Goal: Transaction & Acquisition: Purchase product/service

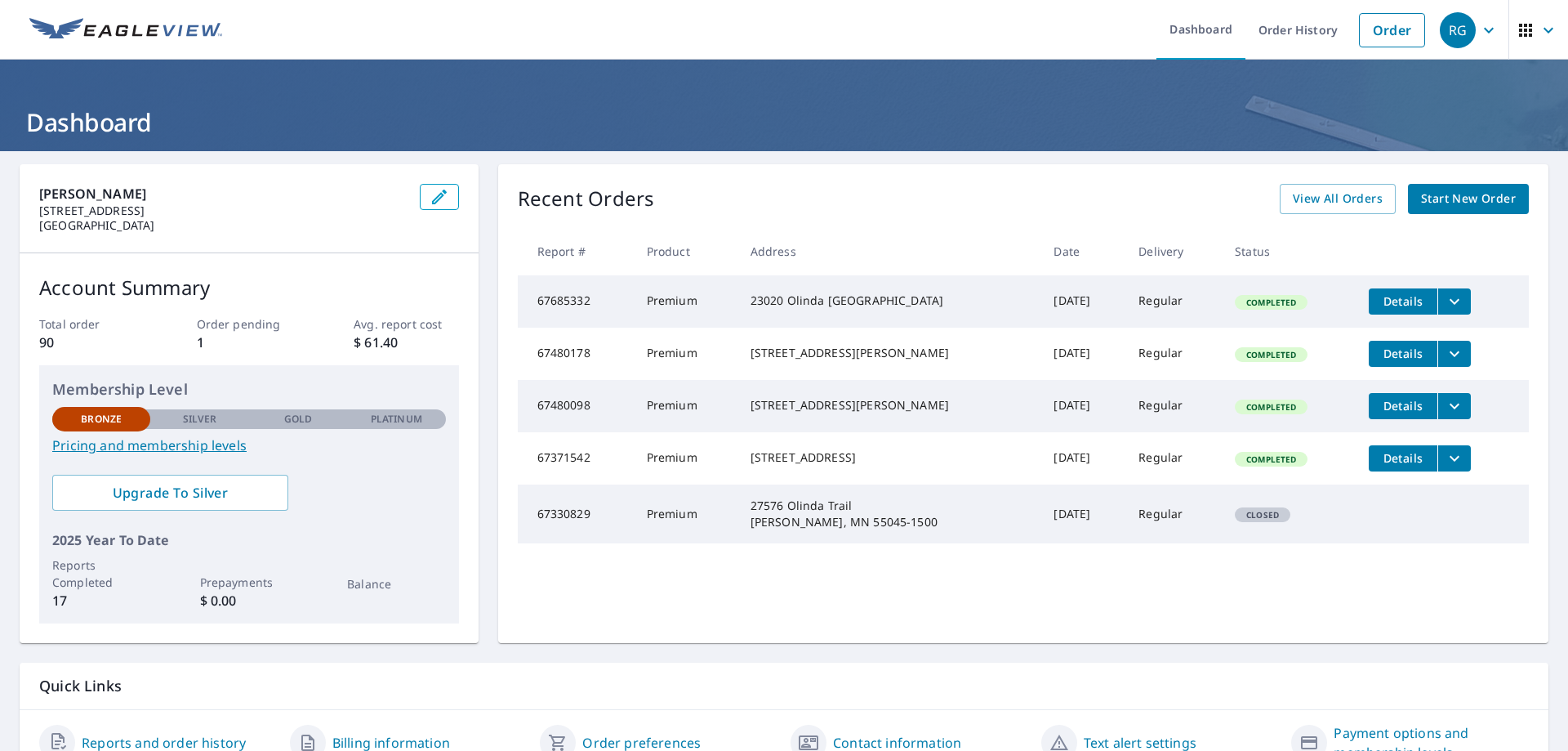
click at [1444, 201] on span "Start New Order" at bounding box center [1468, 198] width 95 height 20
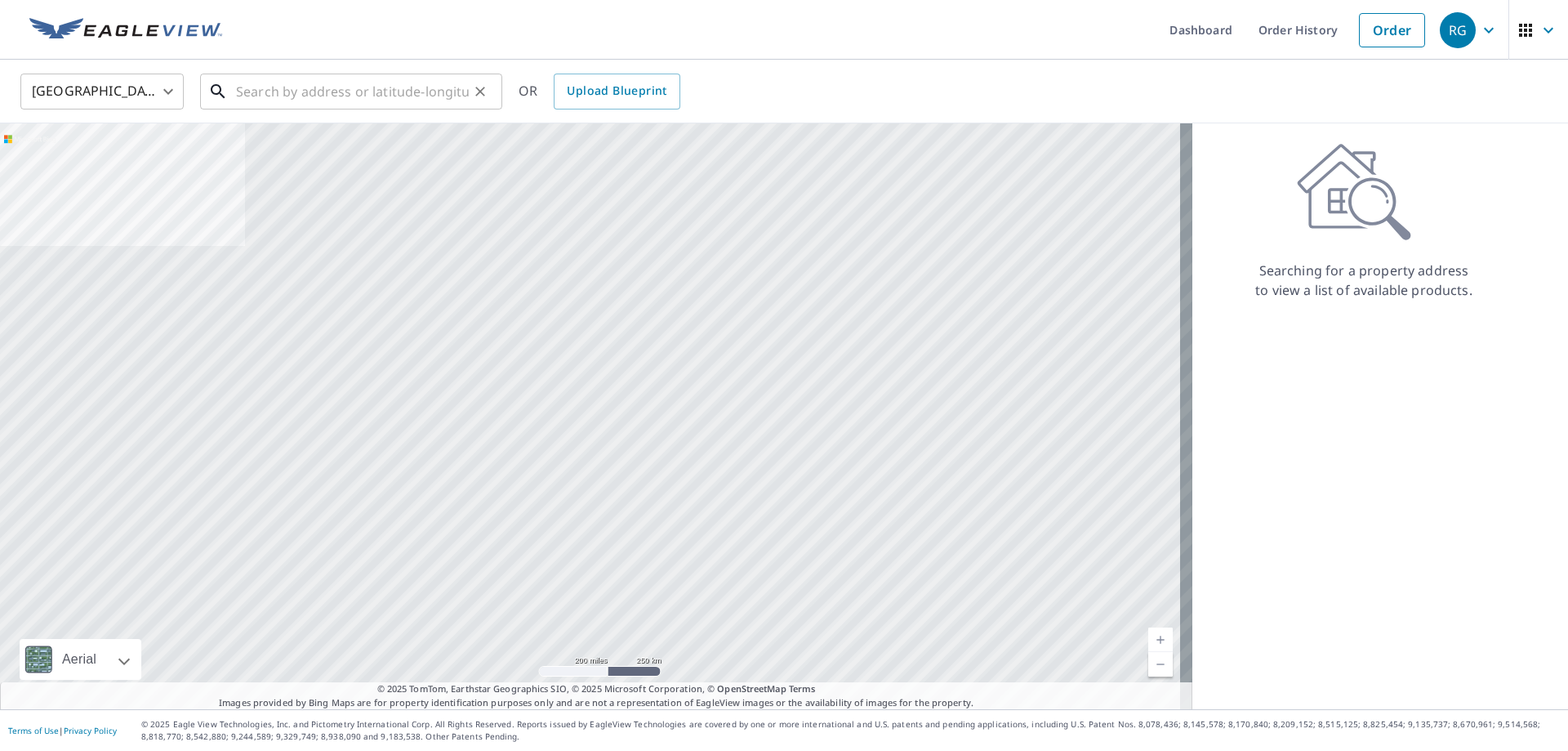
click at [282, 89] on input "text" at bounding box center [352, 91] width 233 height 46
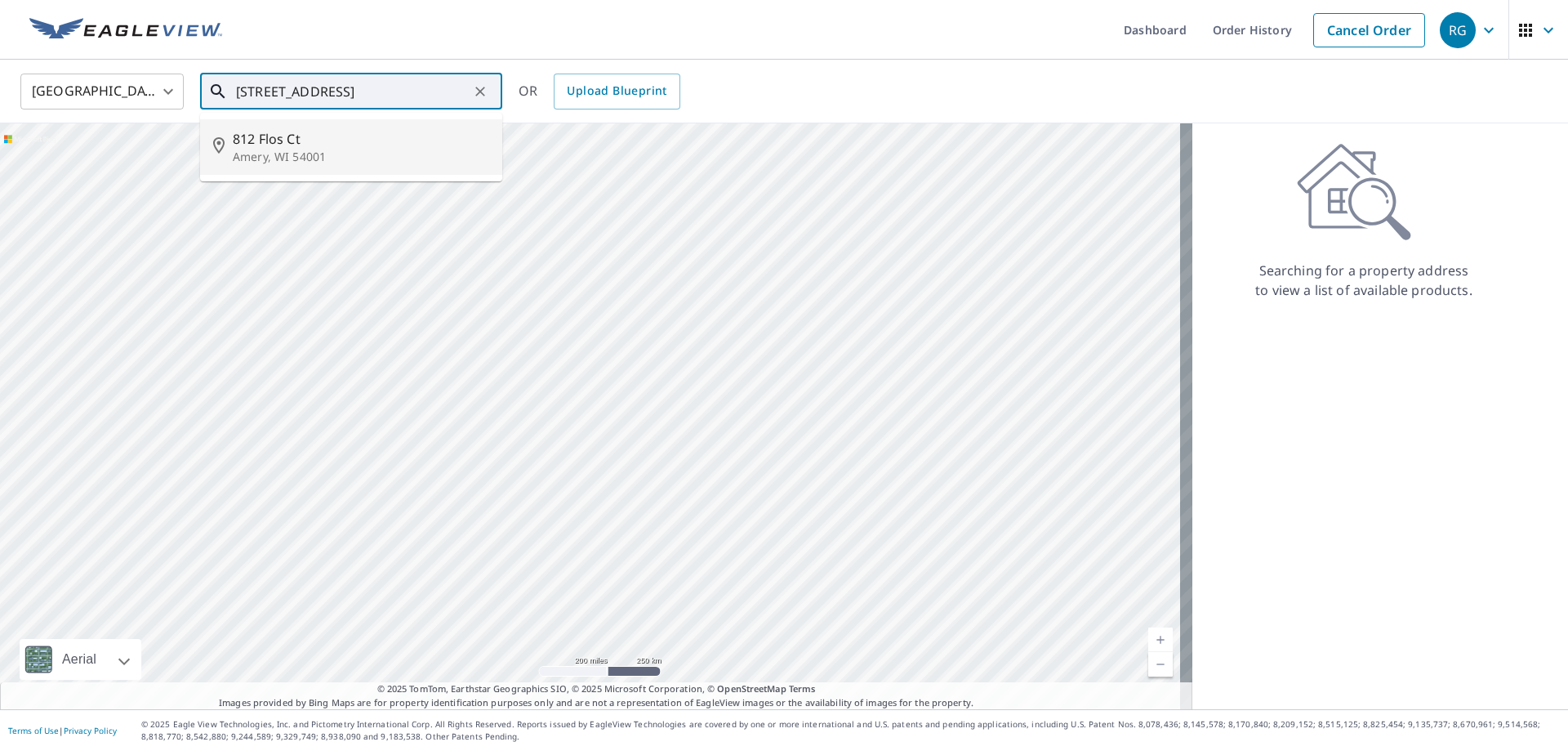
click at [305, 163] on li "[STREET_ADDRESS]" at bounding box center [351, 147] width 302 height 56
type input "[STREET_ADDRESS]"
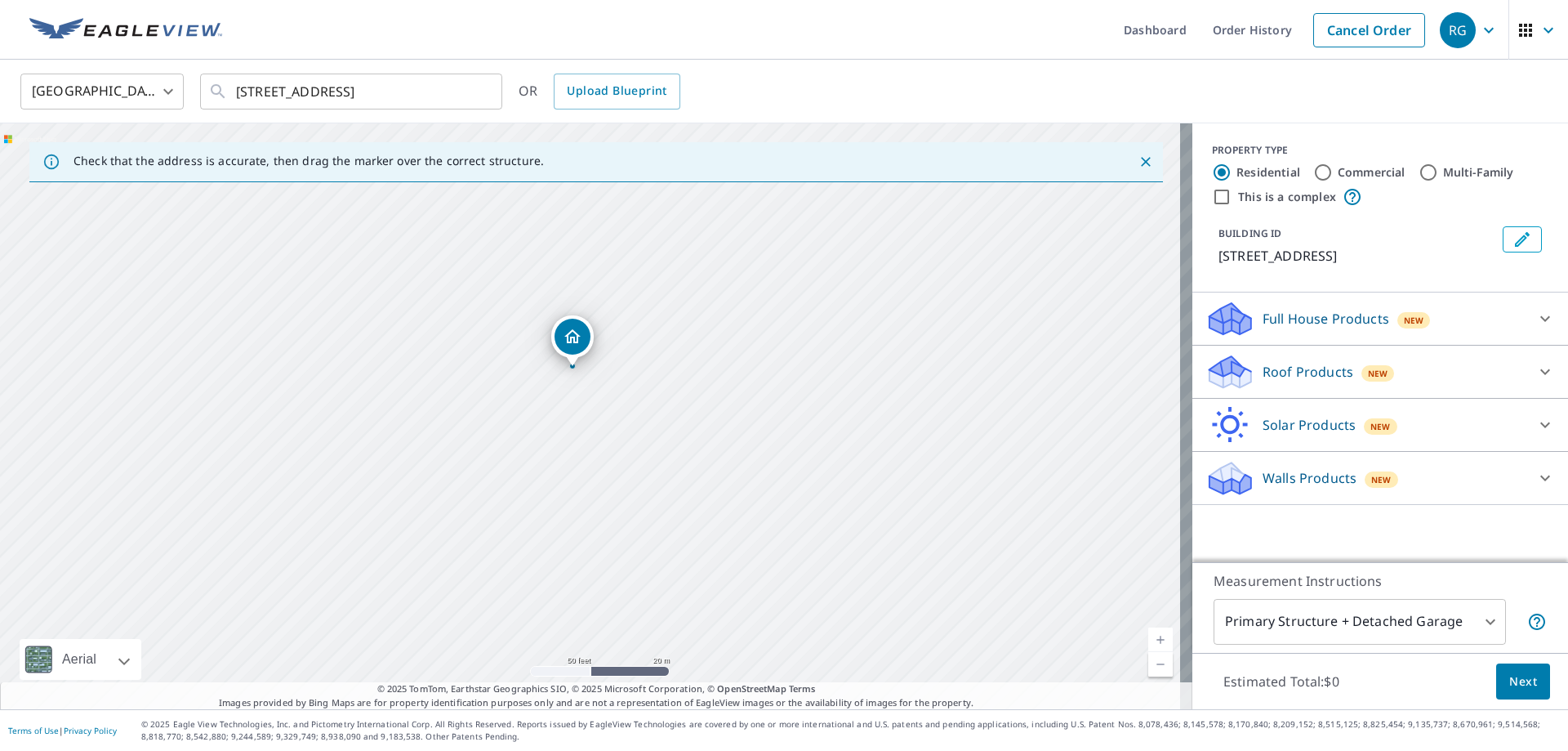
drag, startPoint x: 576, startPoint y: 373, endPoint x: 631, endPoint y: 435, distance: 82.9
click at [631, 435] on div "[STREET_ADDRESS]" at bounding box center [596, 416] width 1193 height 586
click at [1328, 360] on div "Roof Products New" at bounding box center [1366, 372] width 321 height 38
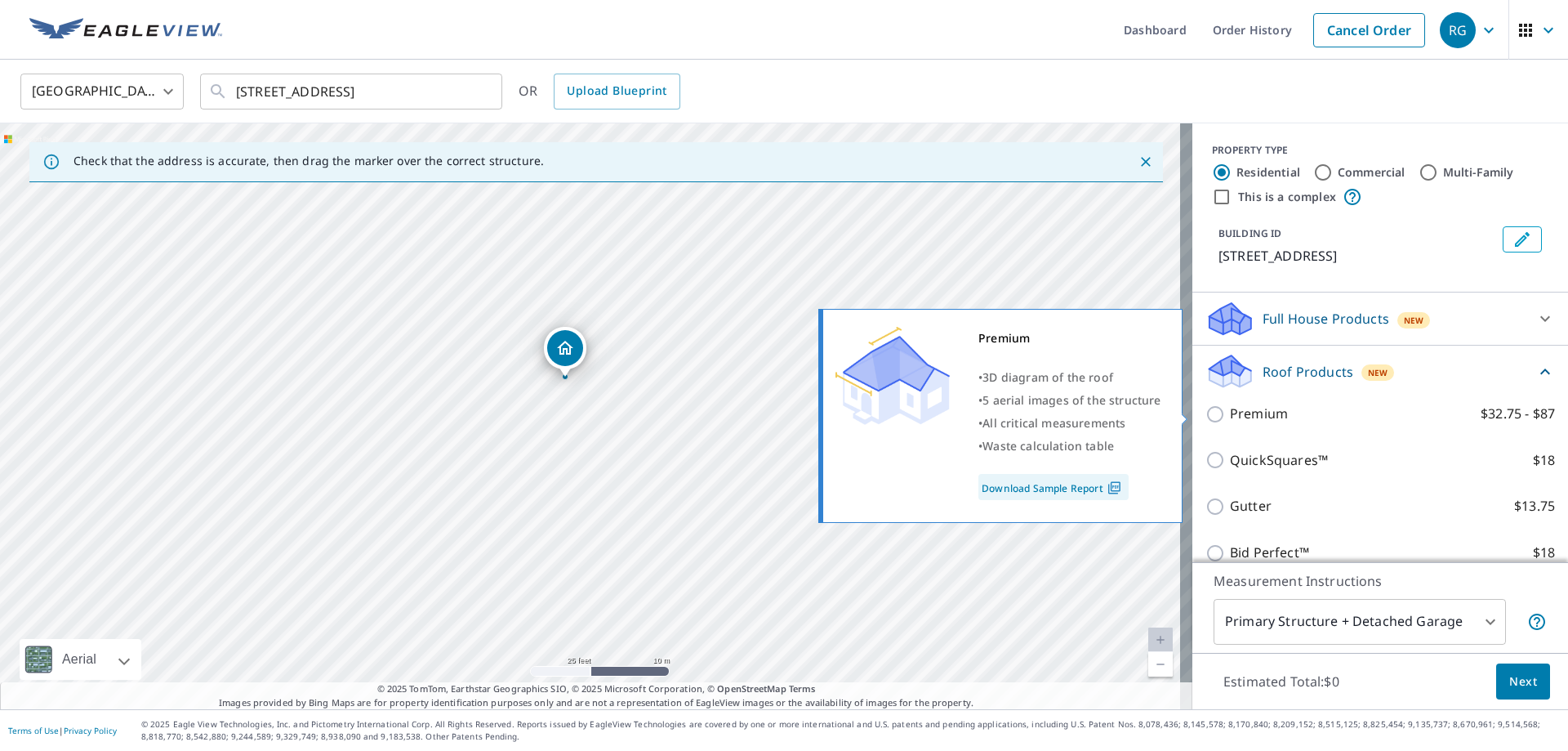
click at [1206, 408] on input "Premium $32.75 - $87" at bounding box center [1218, 414] width 25 height 19
checkbox input "true"
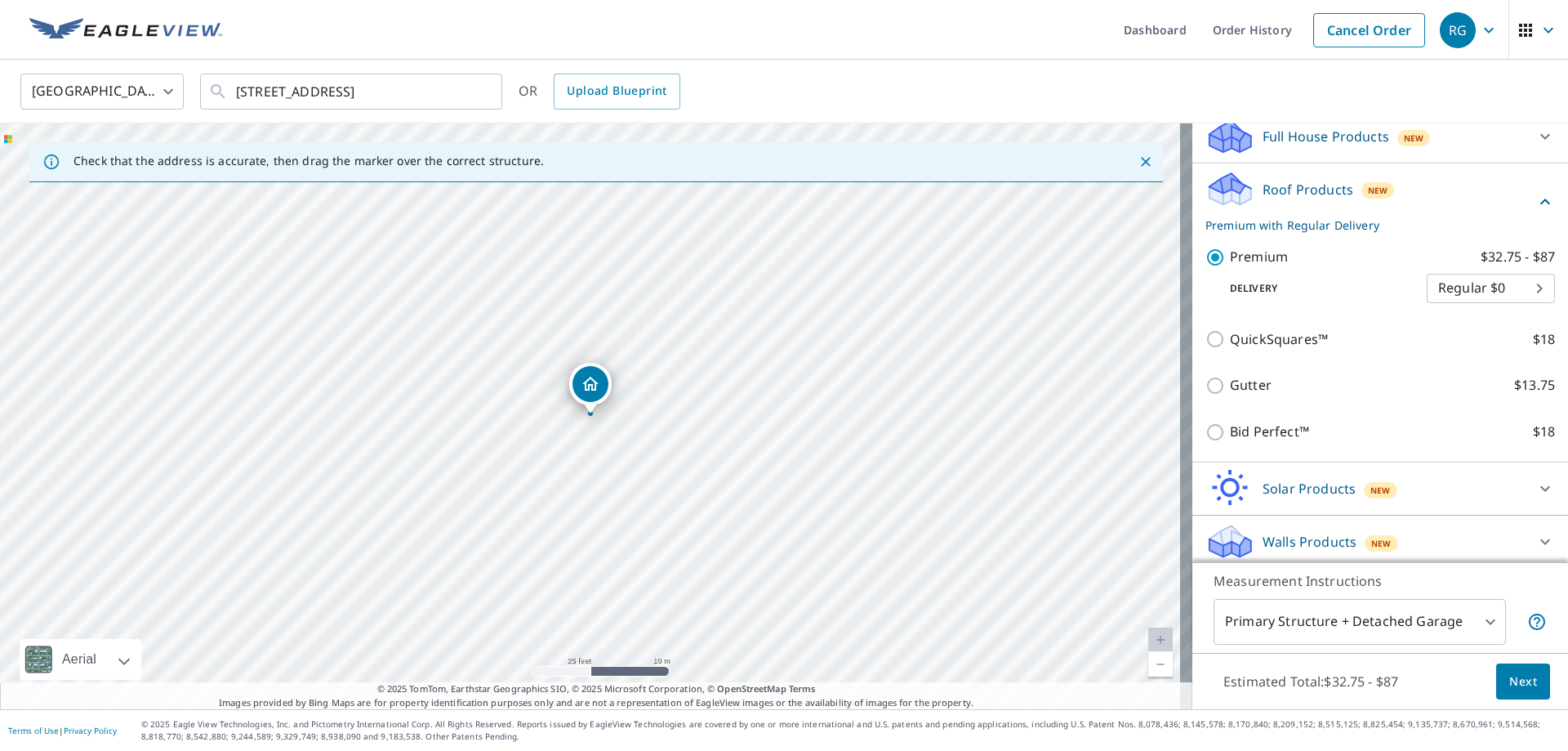
scroll to position [189, 0]
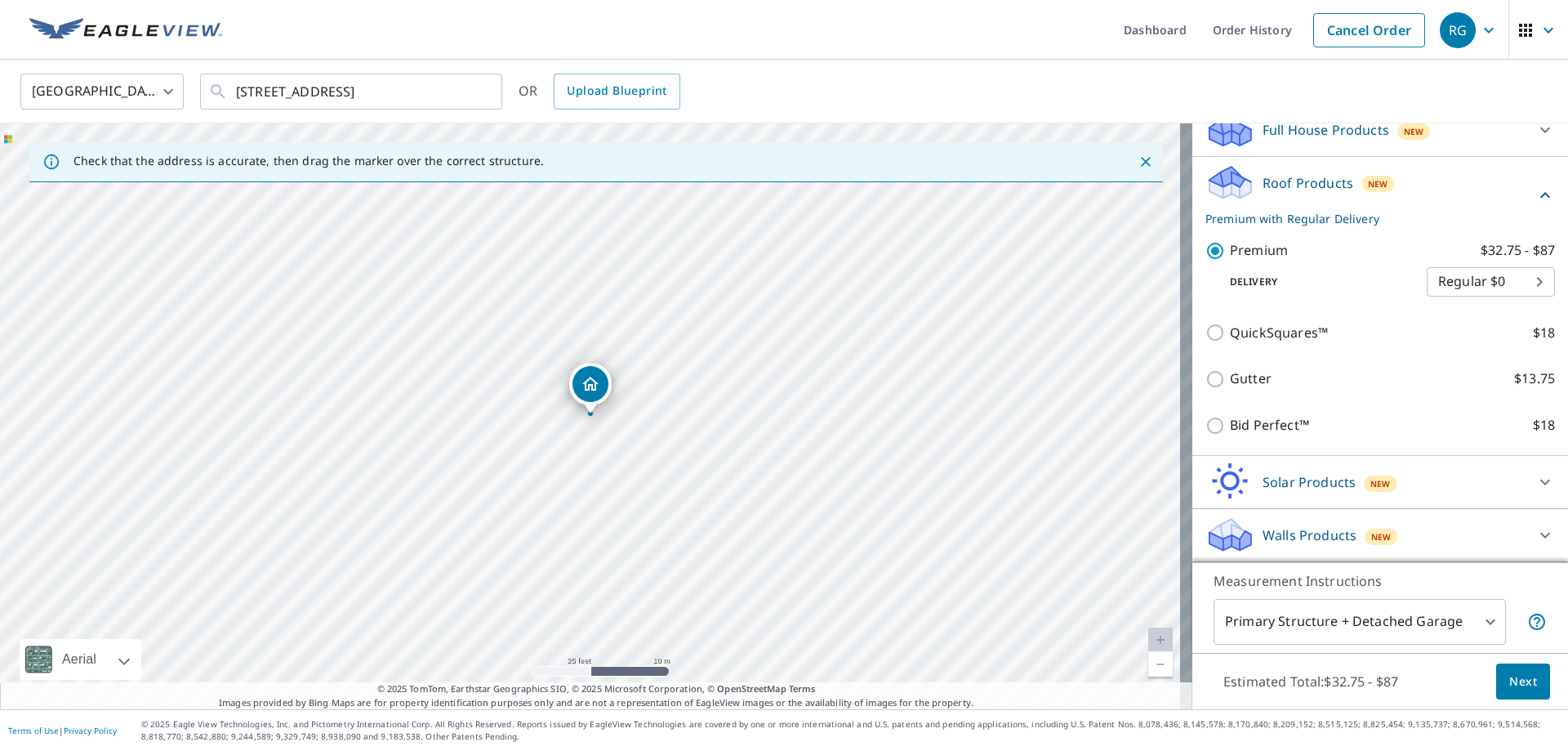
click at [1476, 615] on body "RG RG Dashboard Order History Cancel Order RG [GEOGRAPHIC_DATA] [GEOGRAPHIC_DAT…" at bounding box center [784, 376] width 1568 height 751
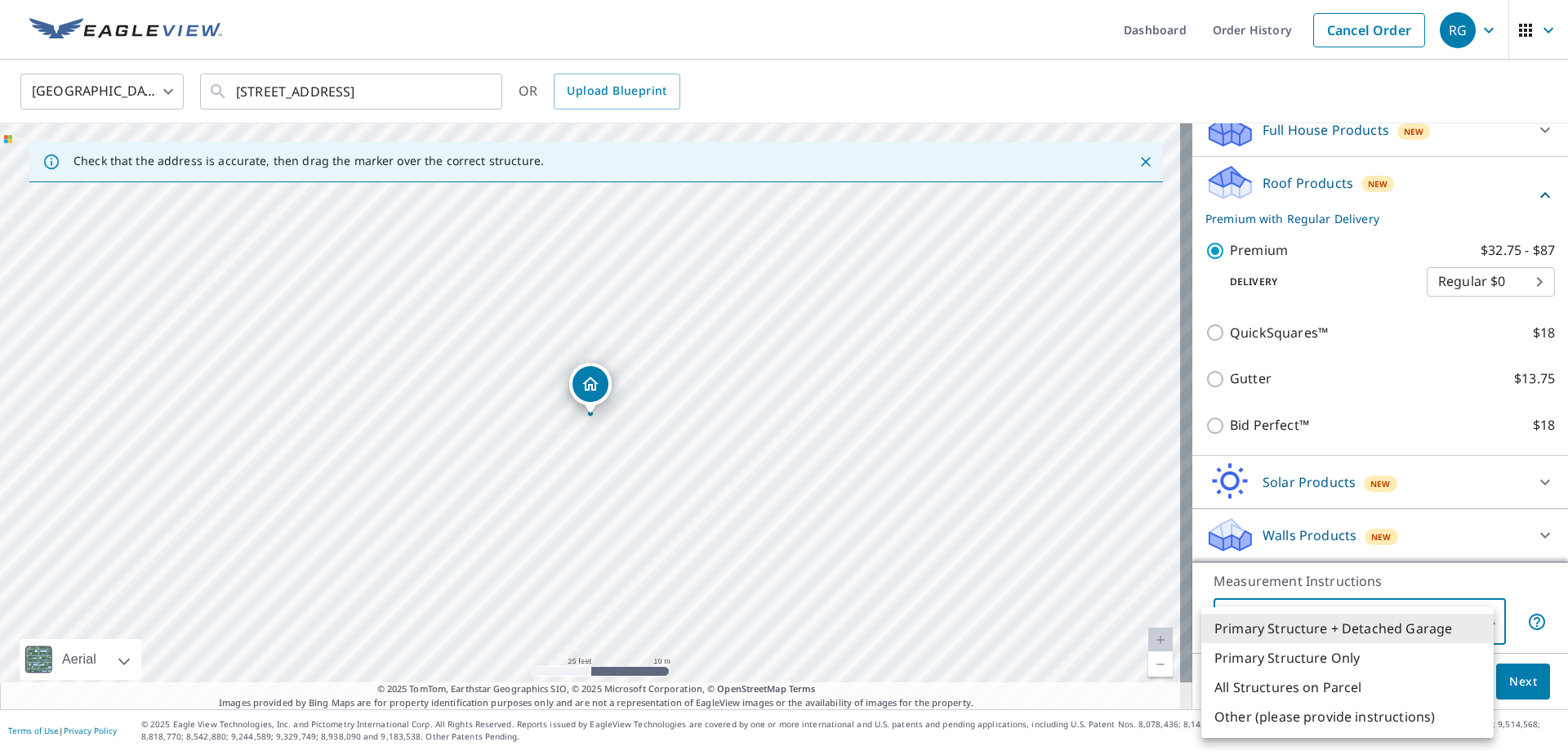
click at [1398, 628] on li "Primary Structure + Detached Garage" at bounding box center [1348, 628] width 292 height 29
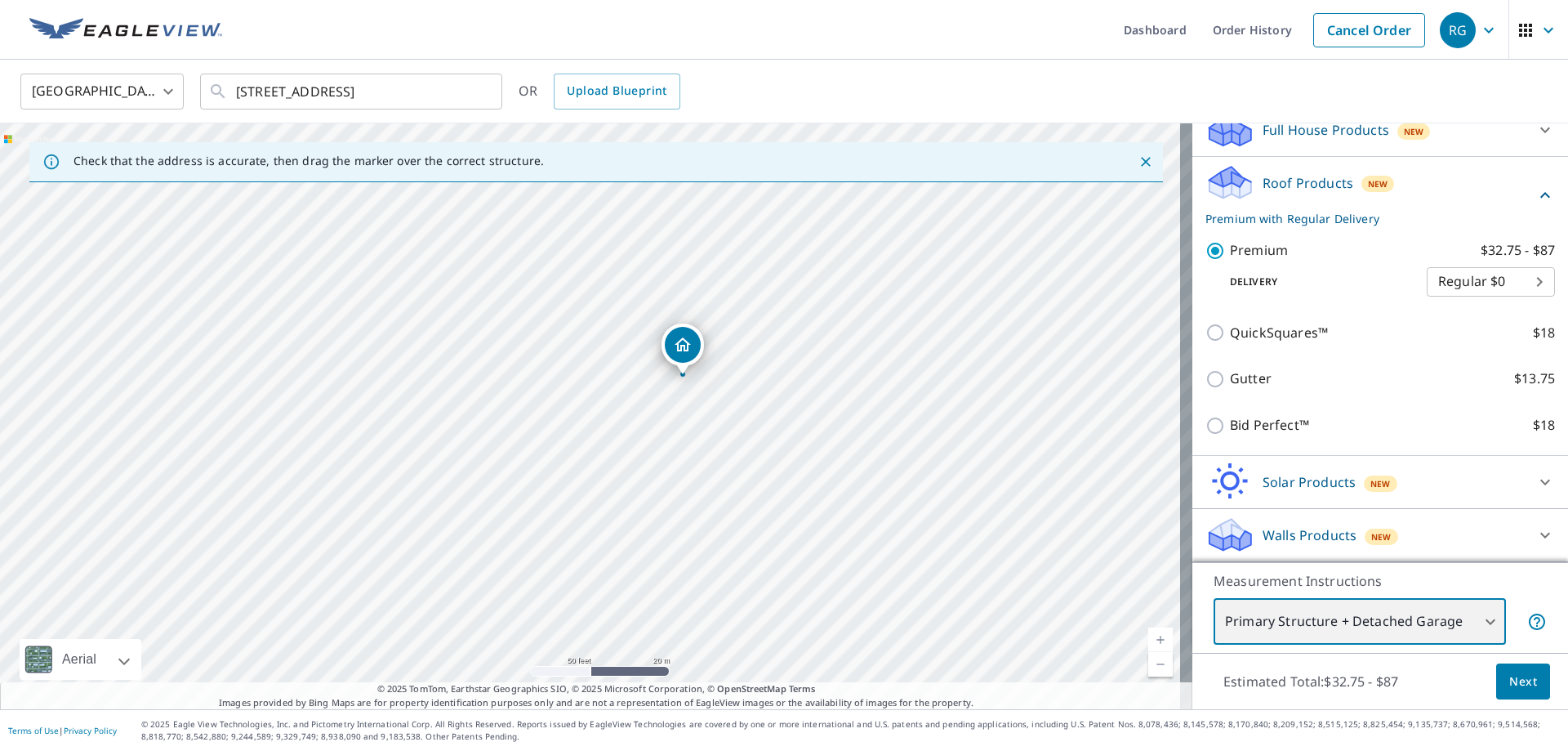
drag, startPoint x: 773, startPoint y: 449, endPoint x: 771, endPoint y: 435, distance: 14.1
click at [771, 435] on div "[STREET_ADDRESS]" at bounding box center [596, 416] width 1193 height 586
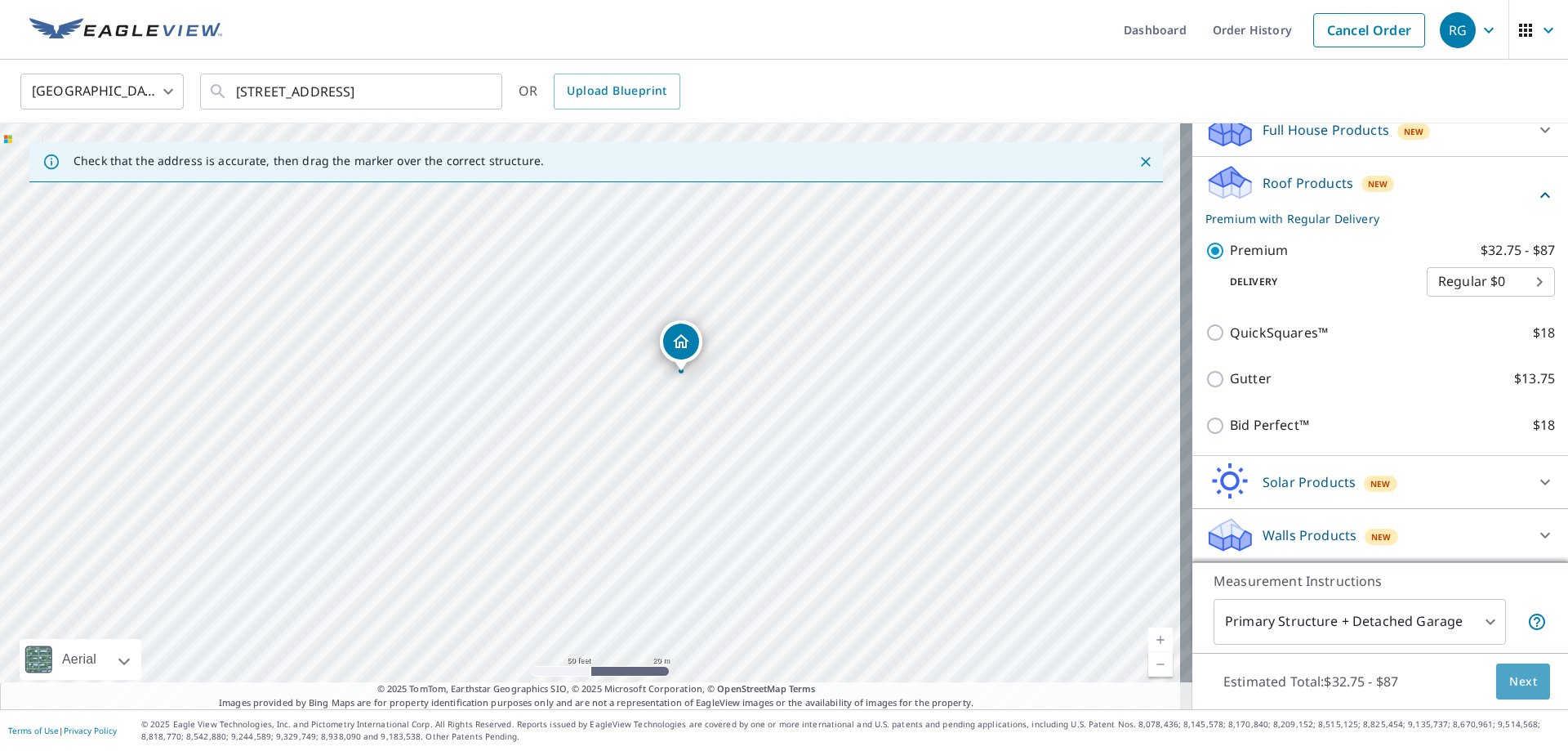
click at [1511, 686] on span "Next" at bounding box center [1523, 681] width 27 height 20
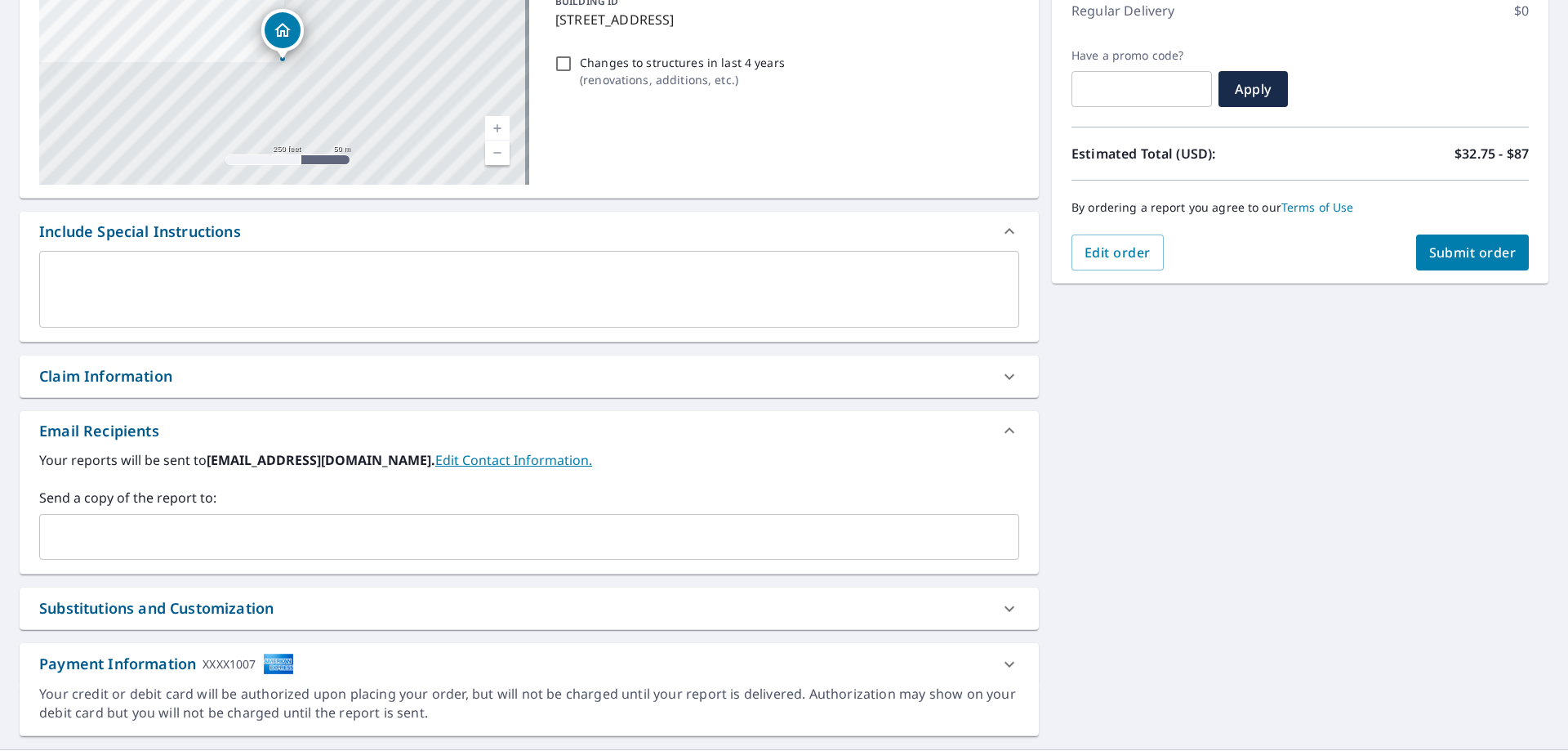
scroll to position [245, 0]
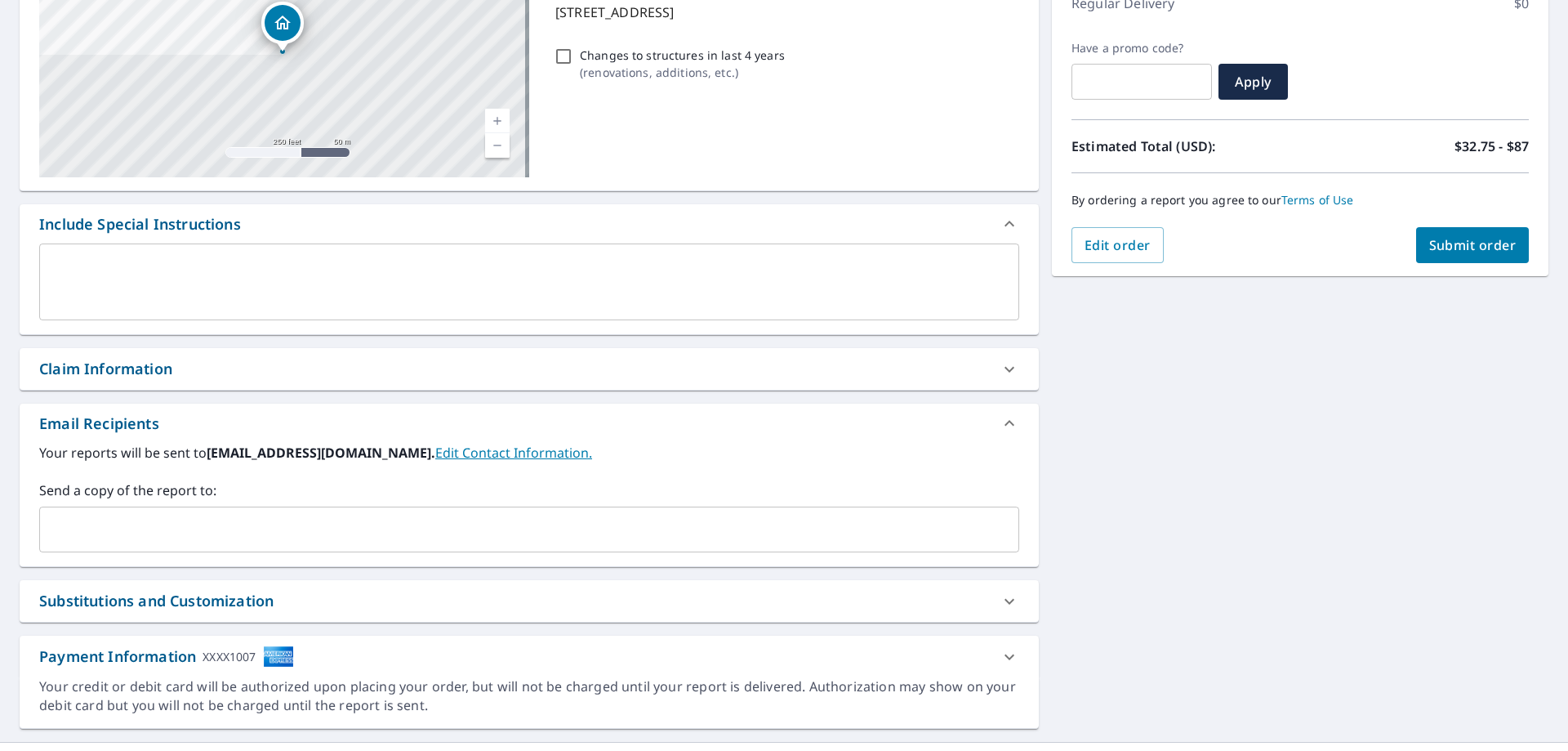
drag, startPoint x: 160, startPoint y: 532, endPoint x: 154, endPoint y: 501, distance: 31.6
click at [154, 501] on div "Send a copy of the report to: ​" at bounding box center [529, 515] width 980 height 72
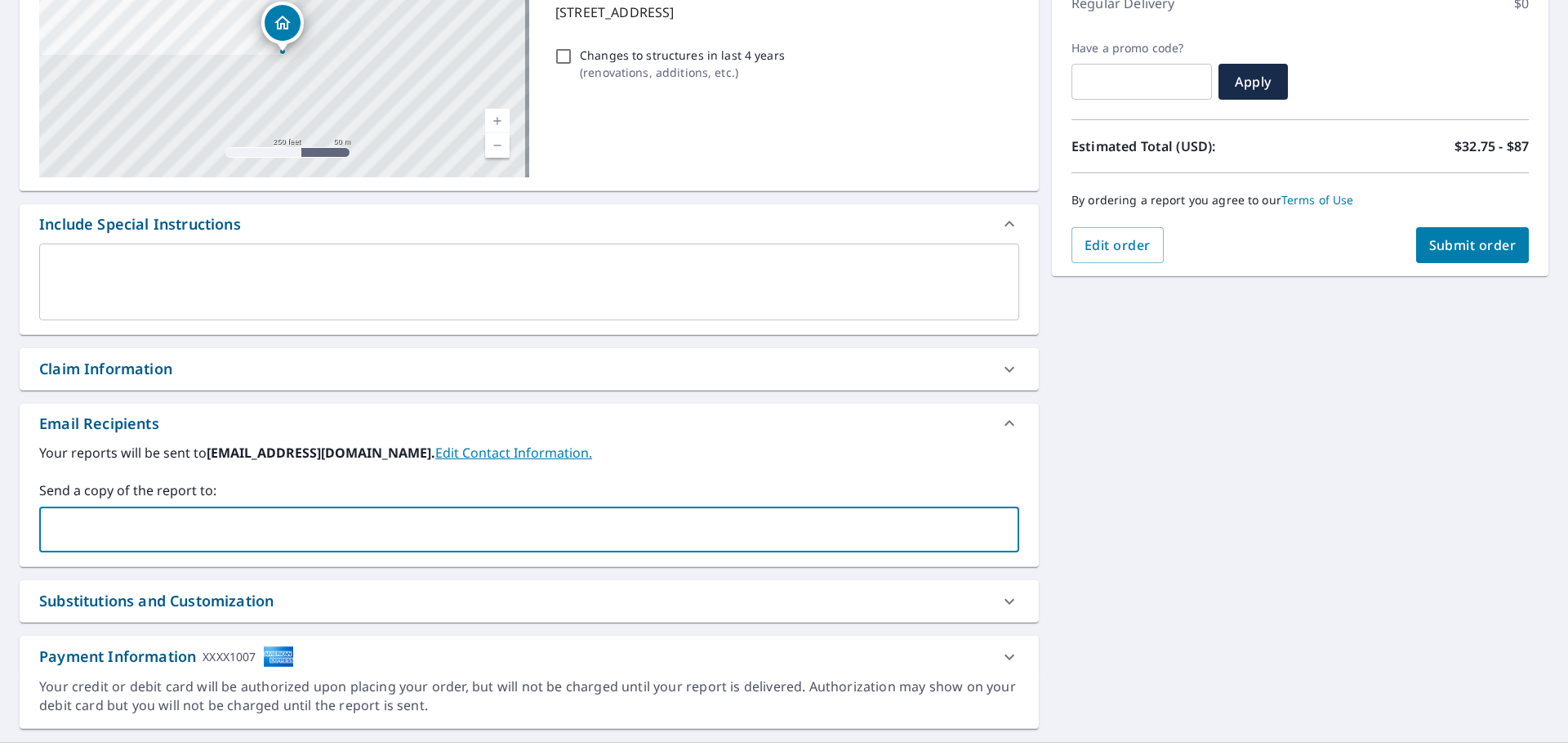
type input "b"
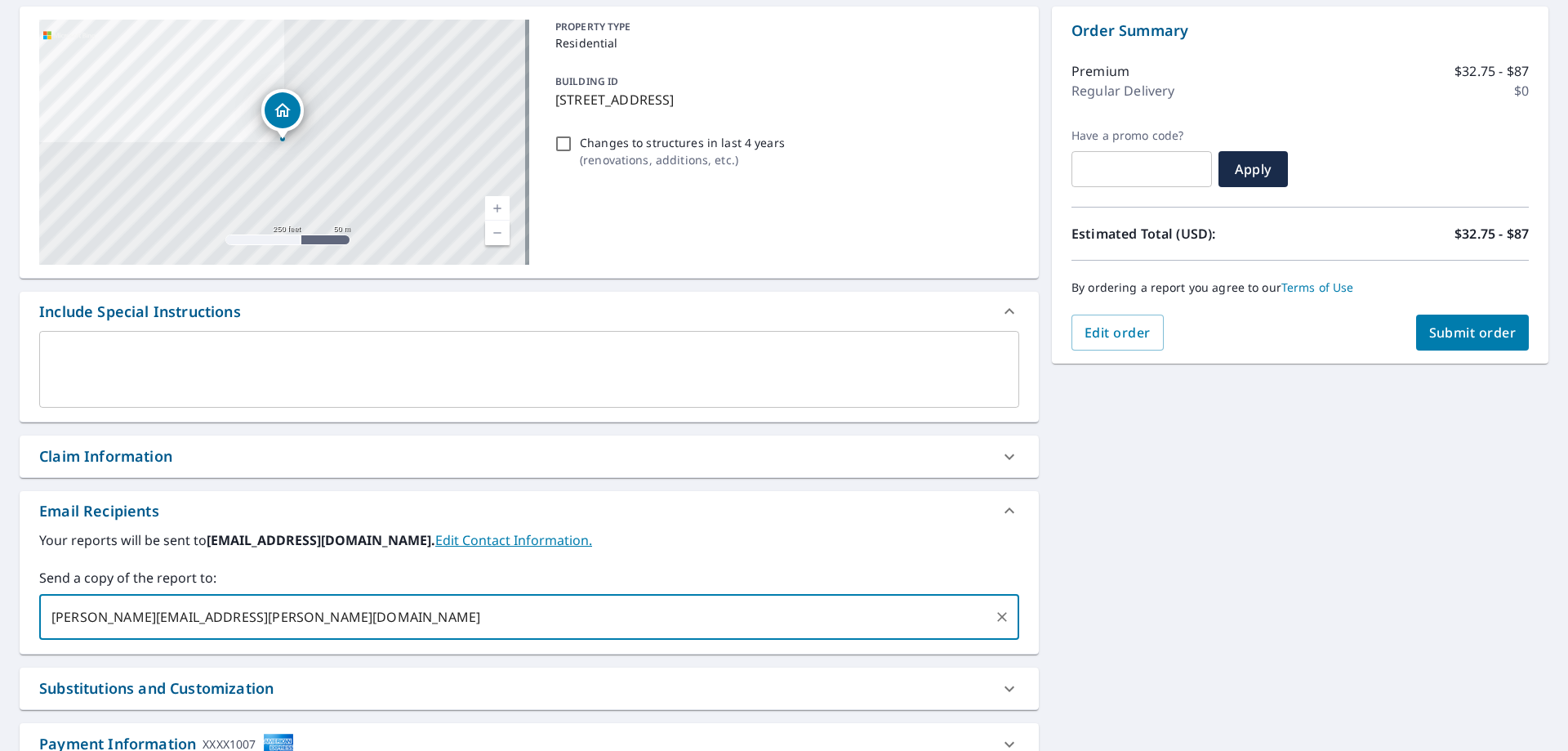
scroll to position [0, 0]
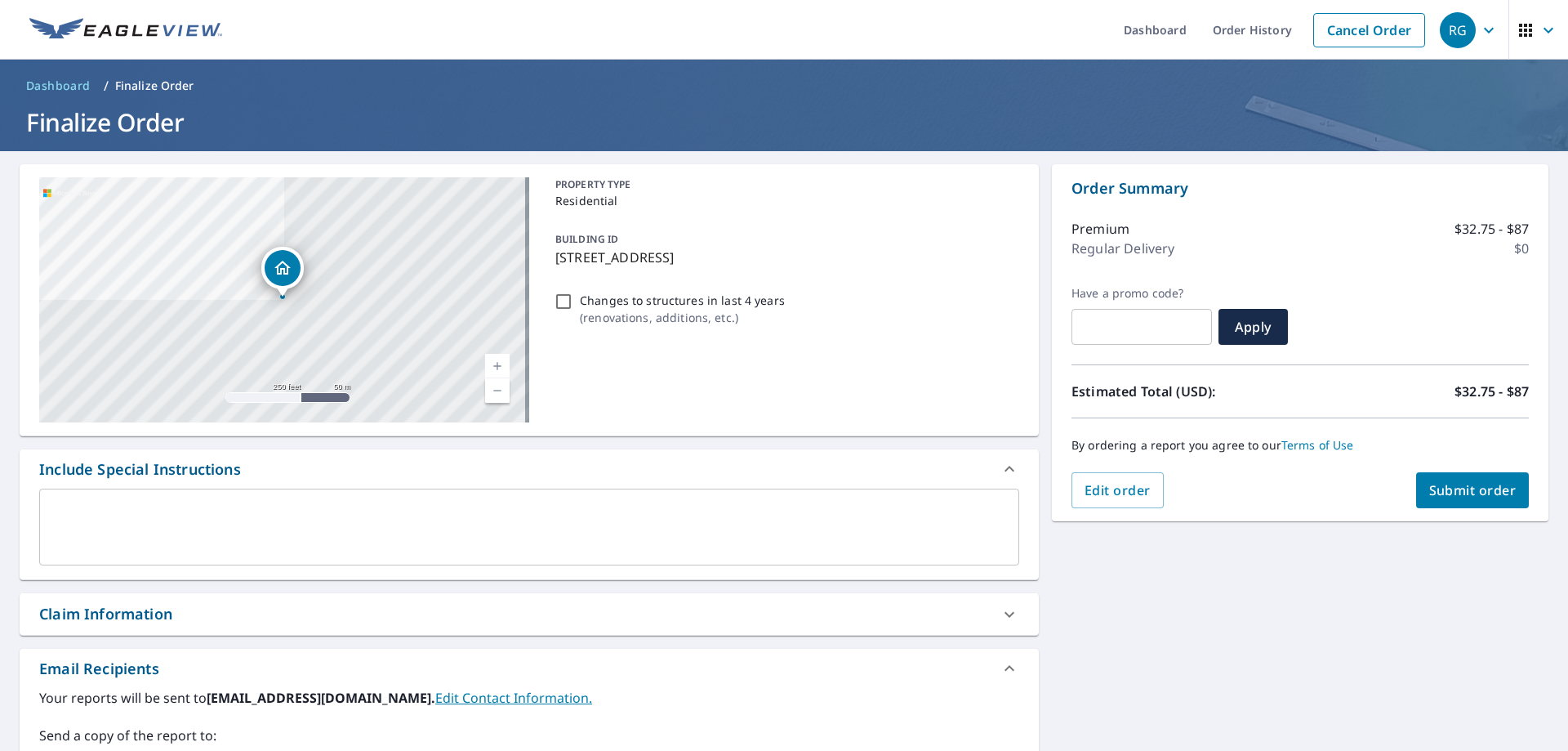
type input "[PERSON_NAME][EMAIL_ADDRESS][PERSON_NAME][DOMAIN_NAME]"
click at [1483, 484] on span "Submit order" at bounding box center [1473, 490] width 88 height 18
